Goal: Task Accomplishment & Management: Use online tool/utility

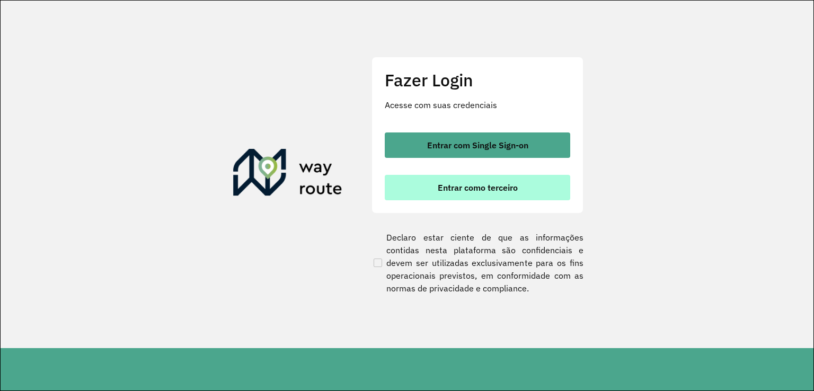
click at [492, 183] on span "Entrar como terceiro" at bounding box center [478, 187] width 80 height 8
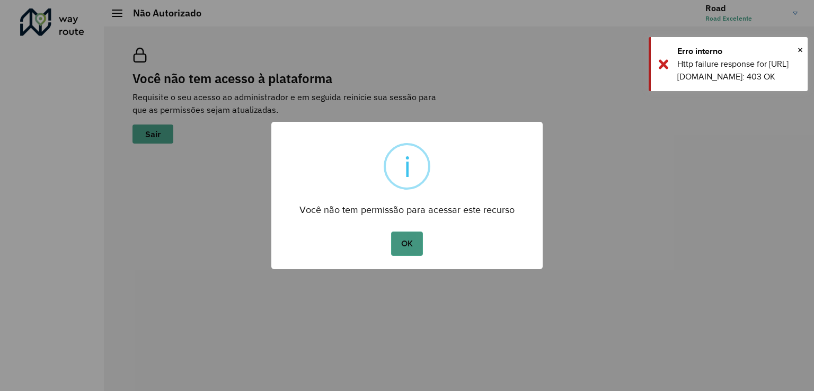
click at [417, 243] on button "OK" at bounding box center [406, 243] width 31 height 24
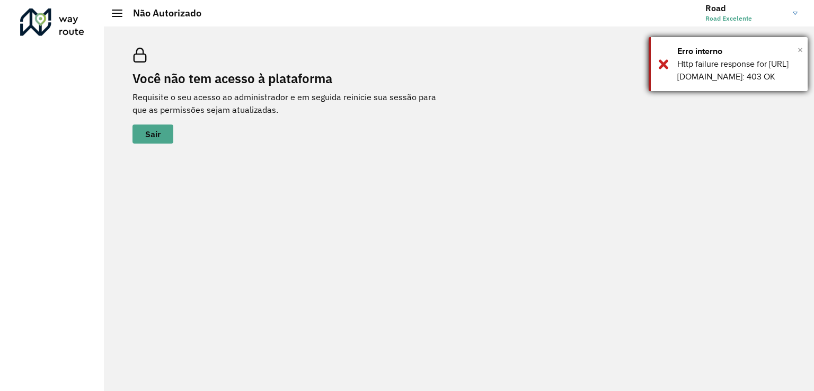
click at [799, 45] on span "×" at bounding box center [799, 50] width 5 height 16
